Goal: Transaction & Acquisition: Purchase product/service

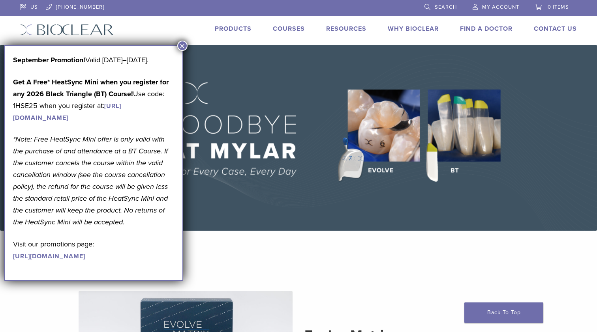
click at [181, 44] on button "×" at bounding box center [182, 46] width 10 height 10
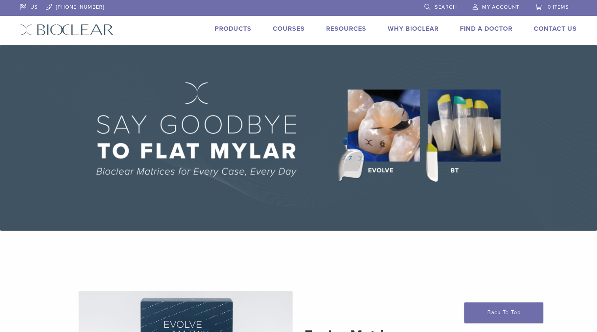
click at [235, 30] on link "Products" at bounding box center [233, 29] width 37 height 8
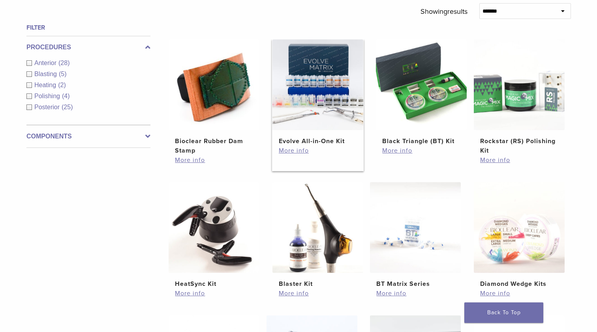
scroll to position [285, 0]
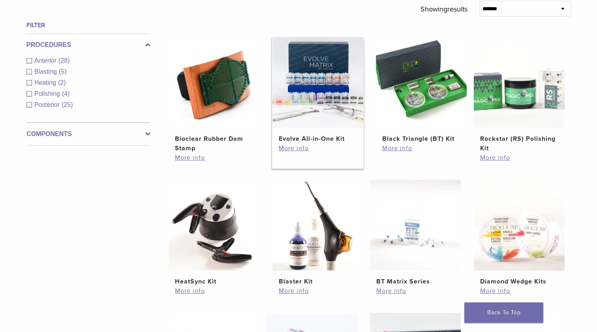
click at [308, 123] on img at bounding box center [317, 82] width 91 height 91
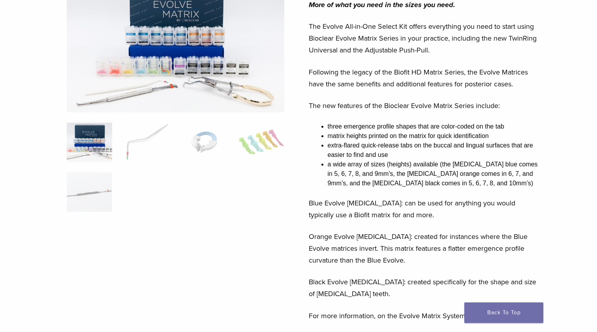
scroll to position [103, 0]
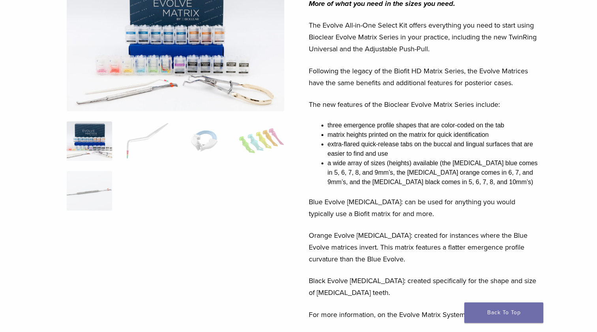
click at [231, 36] on img at bounding box center [176, 40] width 218 height 142
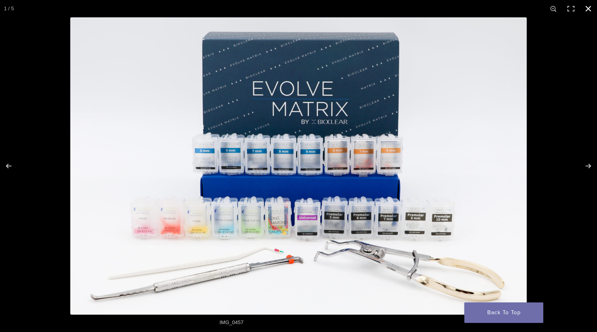
click at [553, 153] on div at bounding box center [368, 183] width 597 height 332
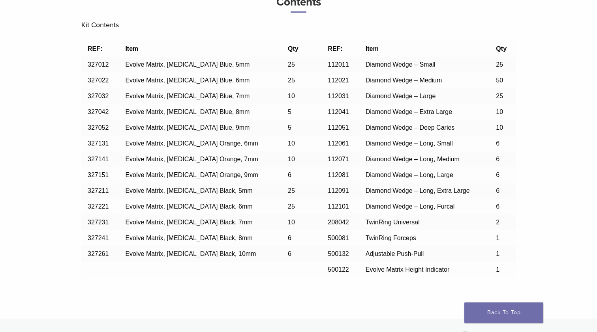
scroll to position [628, 0]
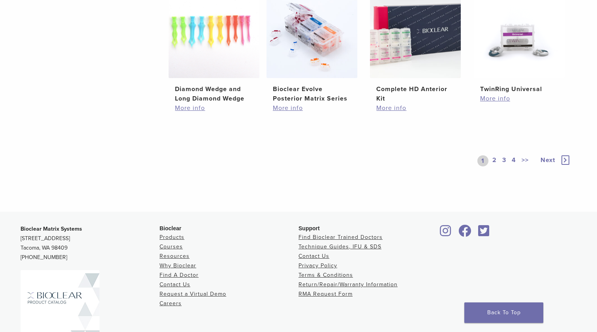
scroll to position [586, 0]
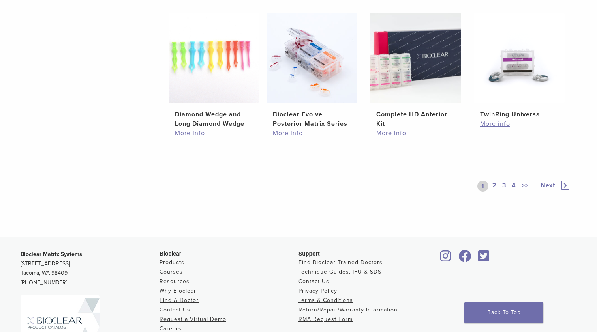
click at [490, 185] on link "2" at bounding box center [493, 186] width 7 height 11
click at [492, 185] on link "2" at bounding box center [492, 186] width 12 height 11
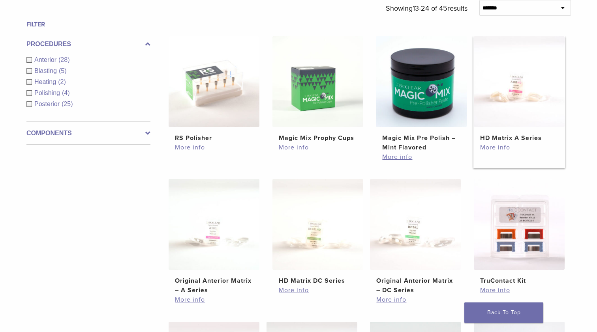
scroll to position [286, 0]
